Goal: Information Seeking & Learning: Learn about a topic

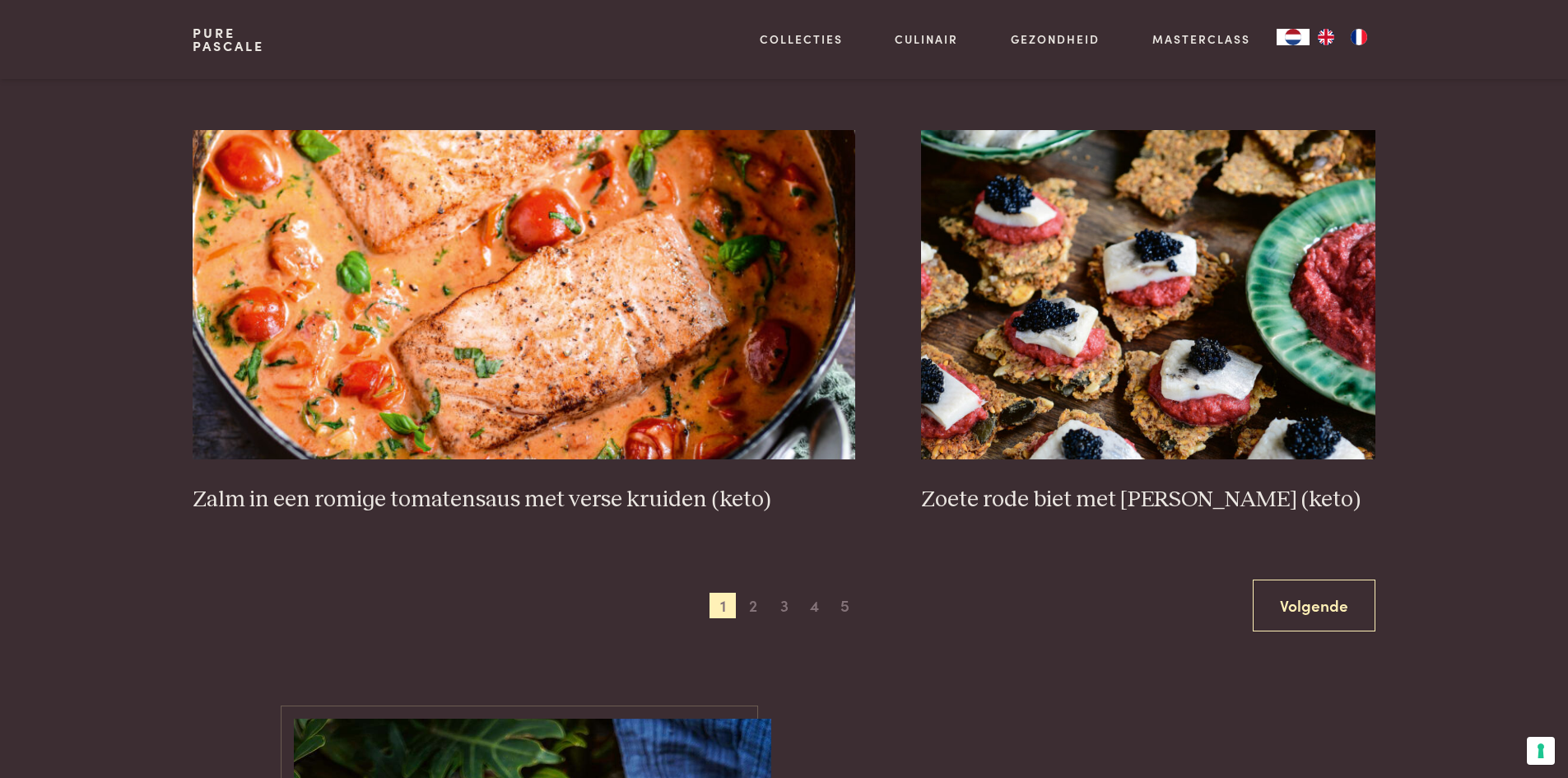
scroll to position [2965, 0]
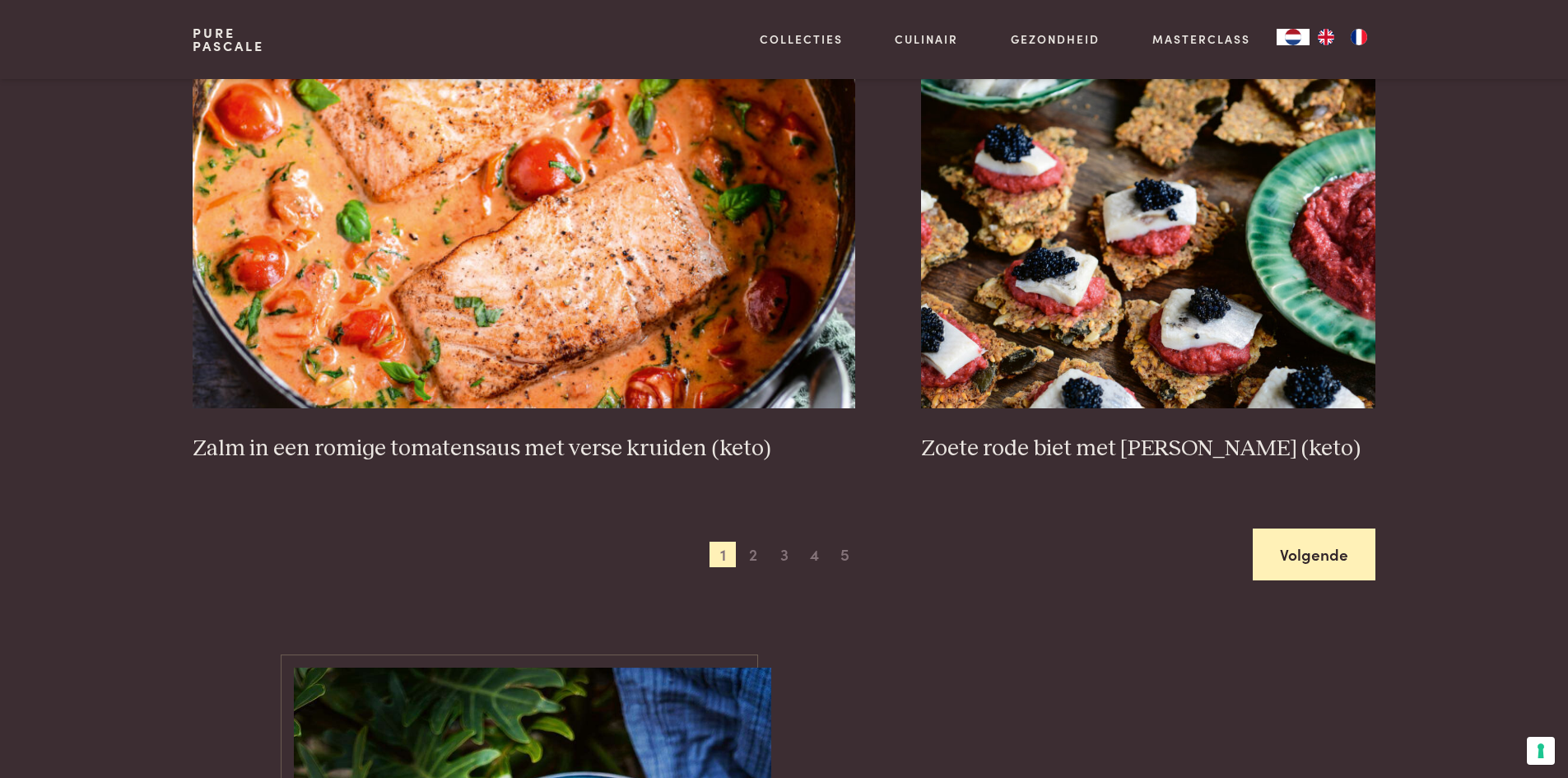
click at [1344, 567] on link "Volgende" at bounding box center [1314, 554] width 123 height 52
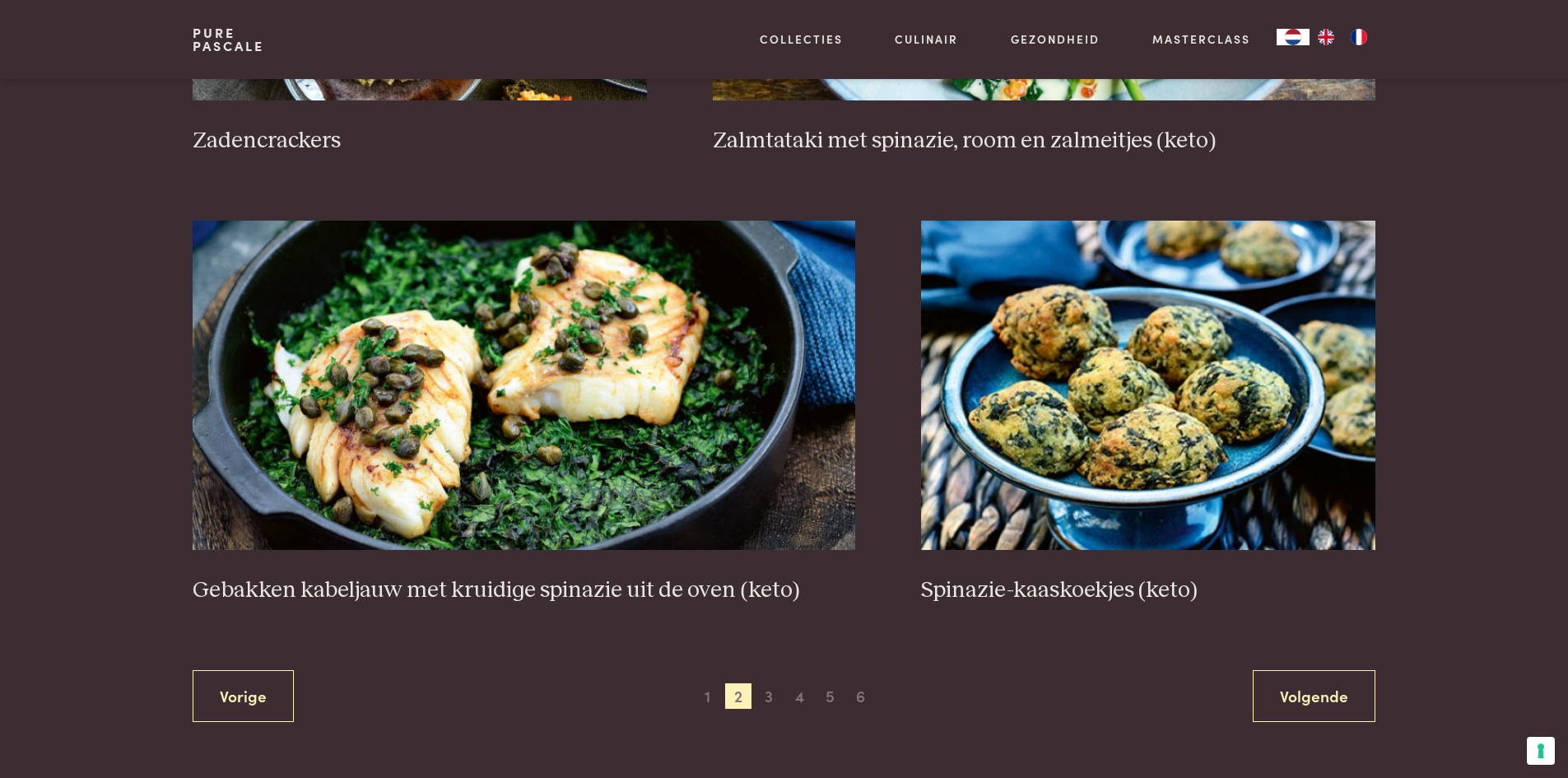
scroll to position [2931, 0]
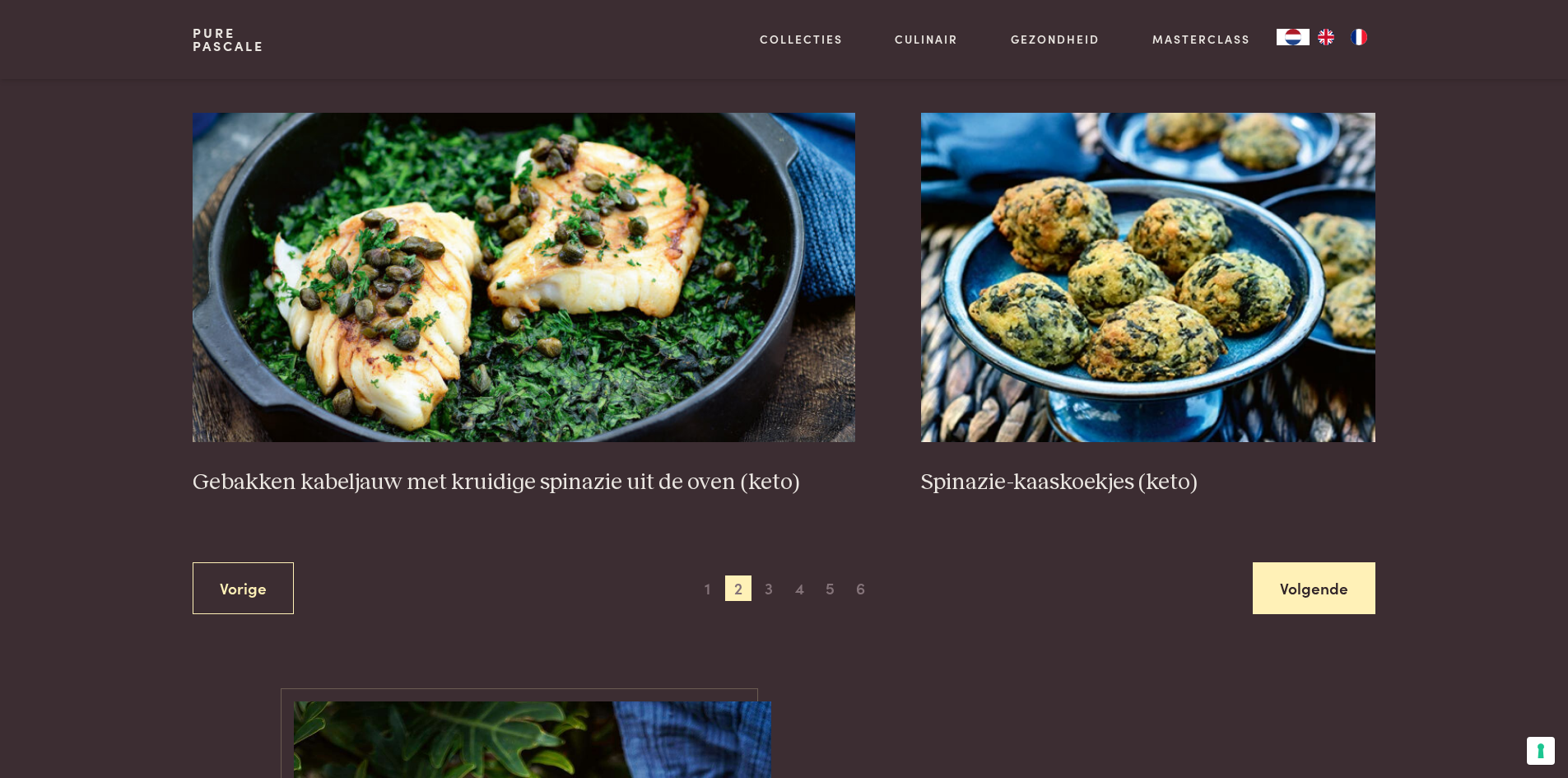
click at [1286, 593] on link "Volgende" at bounding box center [1314, 588] width 123 height 52
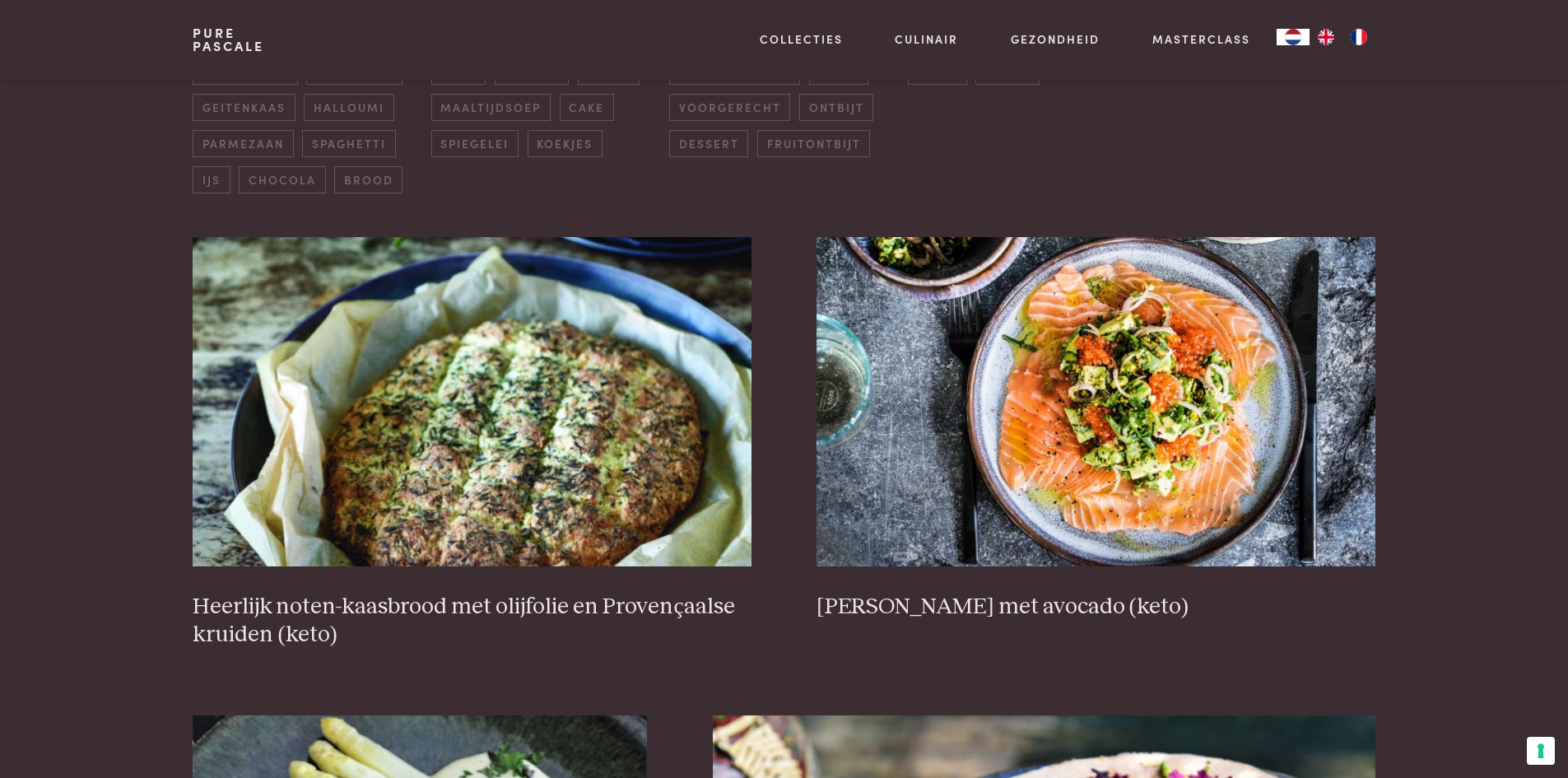
scroll to position [707, 0]
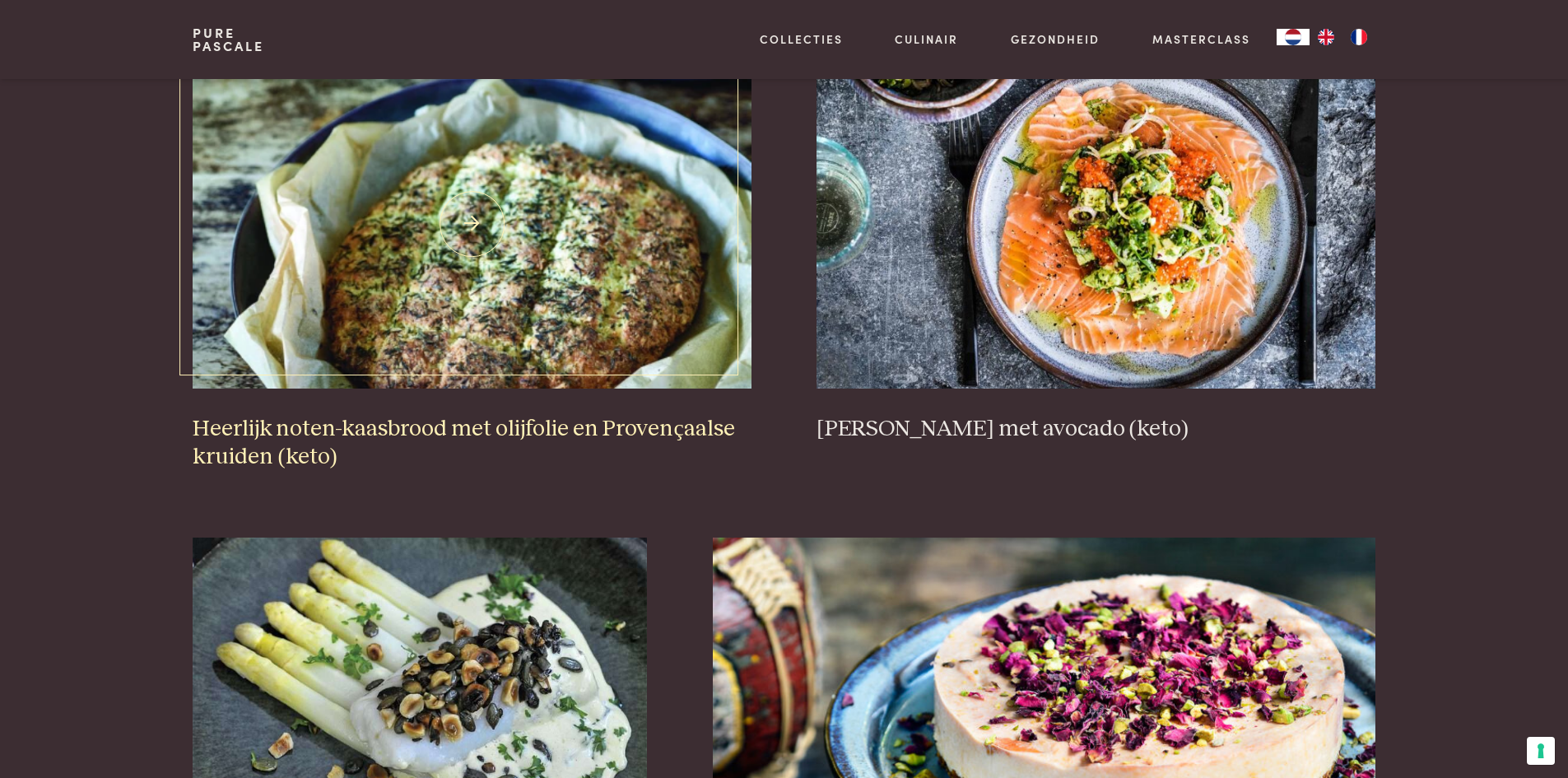
click at [435, 429] on h3 "Heerlijk noten-kaasbrood met olijfolie en Provençaalse kruiden (keto)" at bounding box center [471, 444] width 558 height 57
